Goal: Information Seeking & Learning: Understand process/instructions

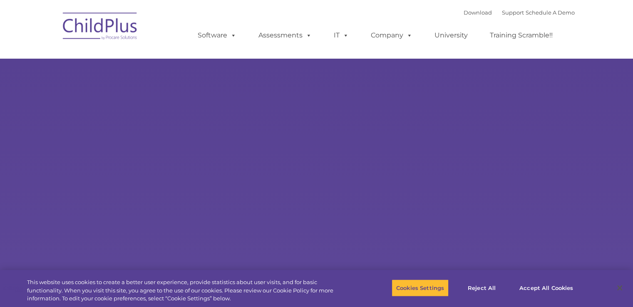
select select "MEDIUM"
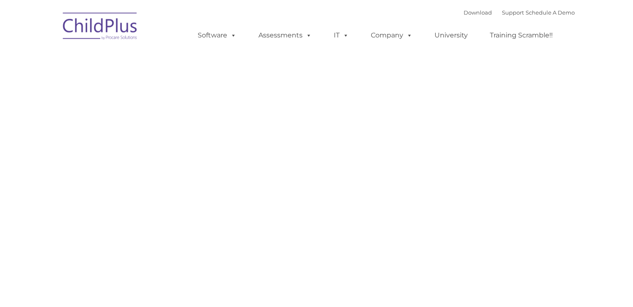
type input ""
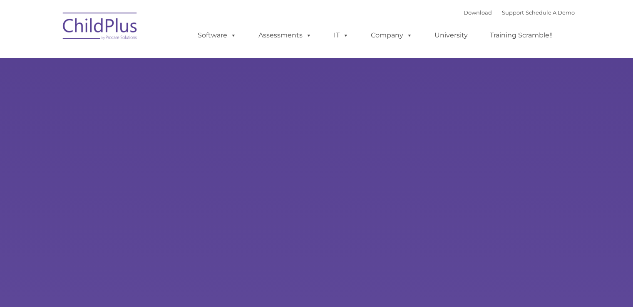
type input ""
select select "MEDIUM"
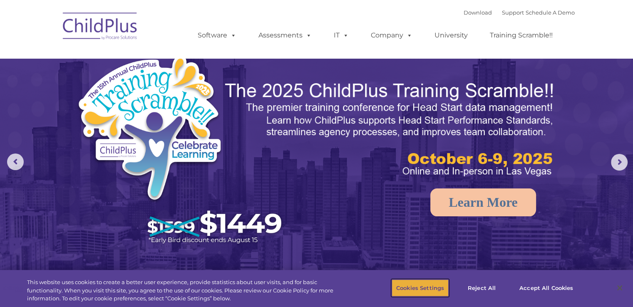
click at [422, 286] on button "Cookies Settings" at bounding box center [419, 287] width 57 height 17
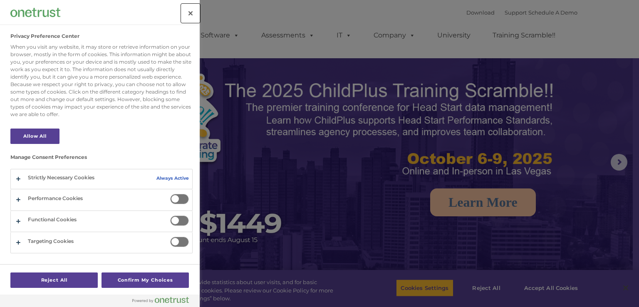
click at [188, 9] on button "Close" at bounding box center [190, 13] width 18 height 18
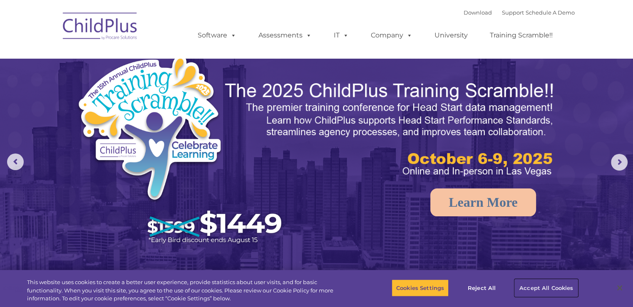
click at [528, 290] on button "Accept All Cookies" at bounding box center [545, 287] width 63 height 17
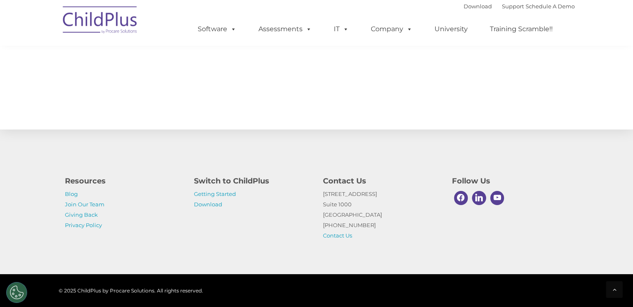
scroll to position [917, 0]
click at [215, 195] on link "Getting Started" at bounding box center [215, 193] width 42 height 7
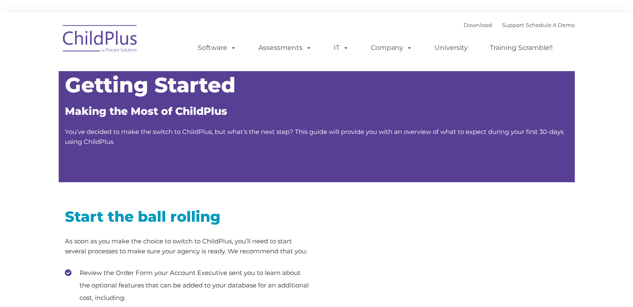
type input ""
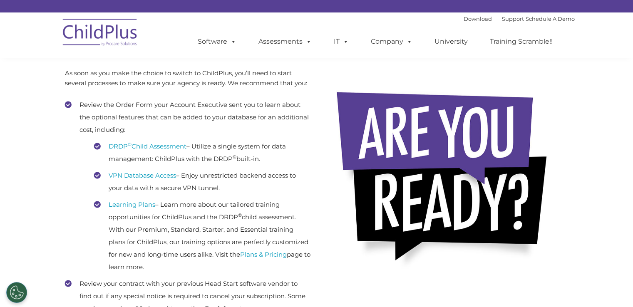
scroll to position [116, 0]
